Goal: Use online tool/utility: Utilize a website feature to perform a specific function

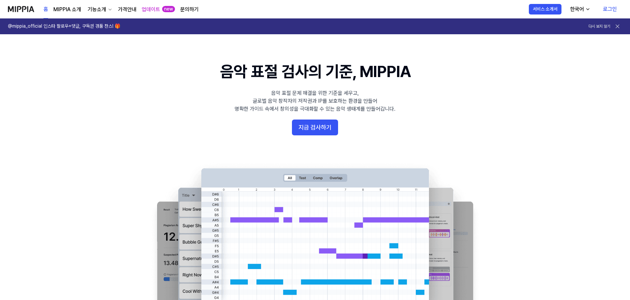
click at [316, 136] on 배너 "음악 표절 검사의 기준, MIPPIA 음악 표절 문제 해결을 위한 기준을 세우고, 글로벌 음악 창작자의 저작권과 IP를 보호하는 환경을 만들어…" at bounding box center [315, 181] width 475 height 240
click at [321, 131] on button "지금 검사하기" at bounding box center [315, 128] width 46 height 16
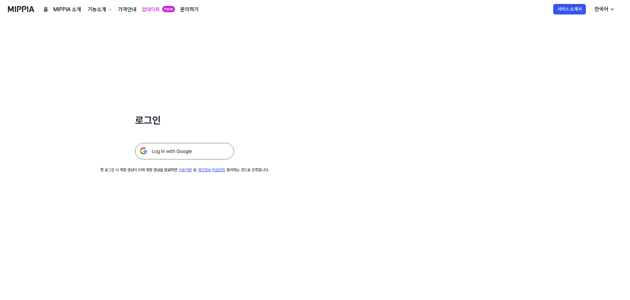
click at [202, 148] on img at bounding box center [184, 151] width 99 height 16
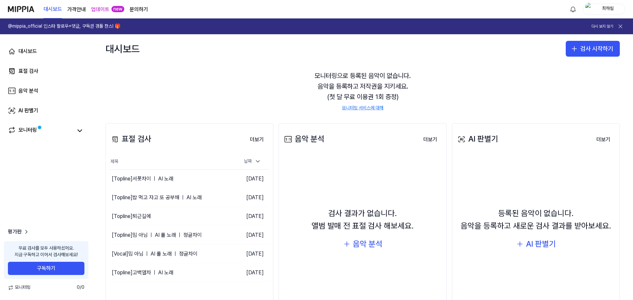
scroll to position [56, 0]
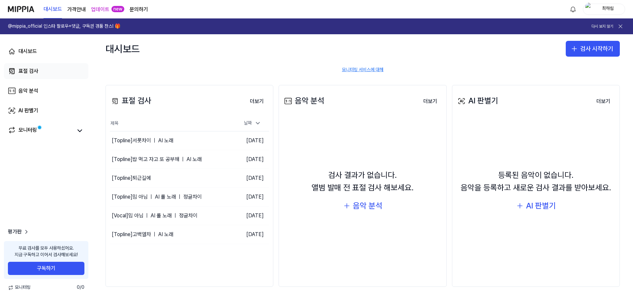
click at [50, 74] on link "표절 검사" at bounding box center [46, 71] width 84 height 16
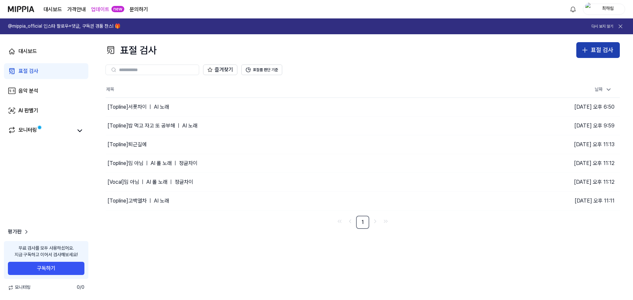
click at [615, 51] on button "표절 검사" at bounding box center [598, 50] width 44 height 16
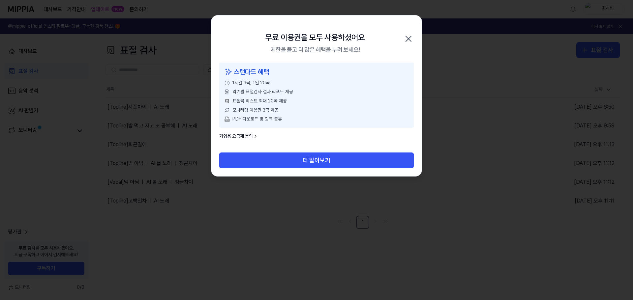
click at [405, 39] on icon "button" at bounding box center [408, 39] width 11 height 11
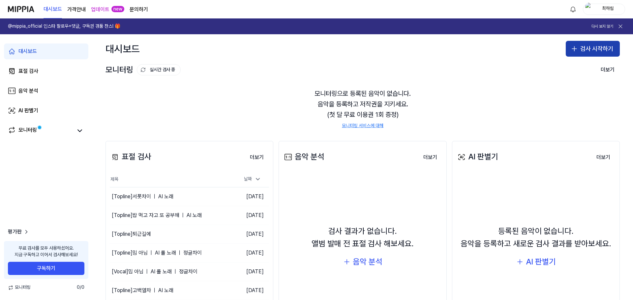
click at [592, 48] on button "검사 시작하기" at bounding box center [593, 49] width 54 height 16
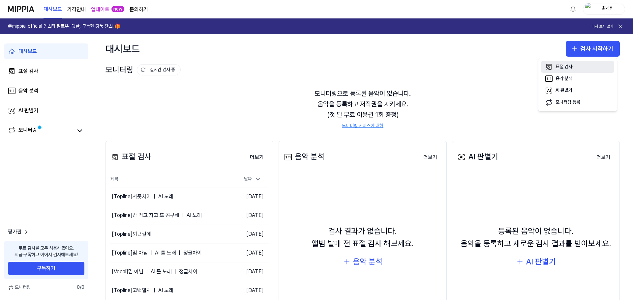
click at [570, 70] on button "표절 검사" at bounding box center [577, 67] width 73 height 12
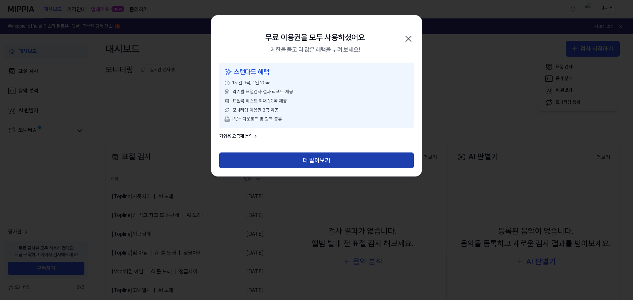
click at [319, 164] on button "더 알아보기" at bounding box center [316, 161] width 195 height 16
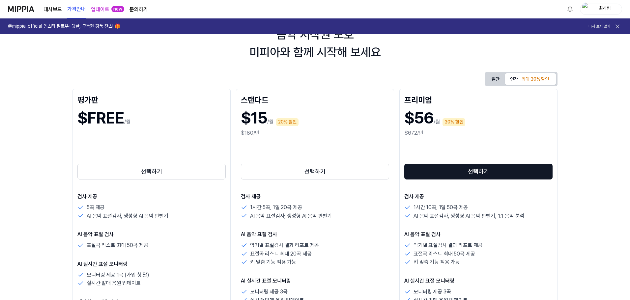
scroll to position [33, 0]
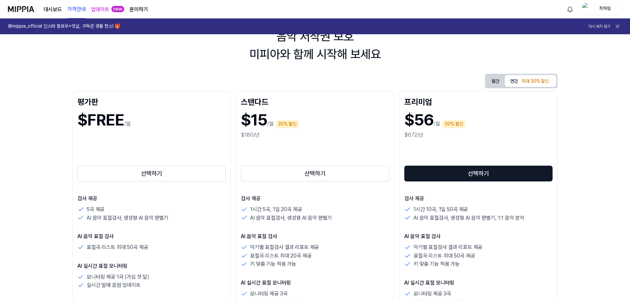
click at [494, 81] on button "월간" at bounding box center [496, 81] width 18 height 10
